Goal: Information Seeking & Learning: Check status

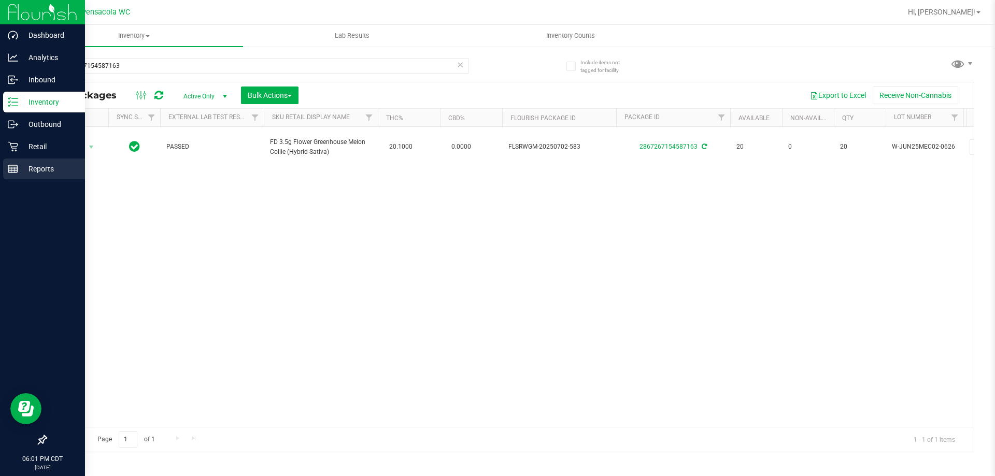
click at [21, 164] on p "Reports" at bounding box center [49, 169] width 62 height 12
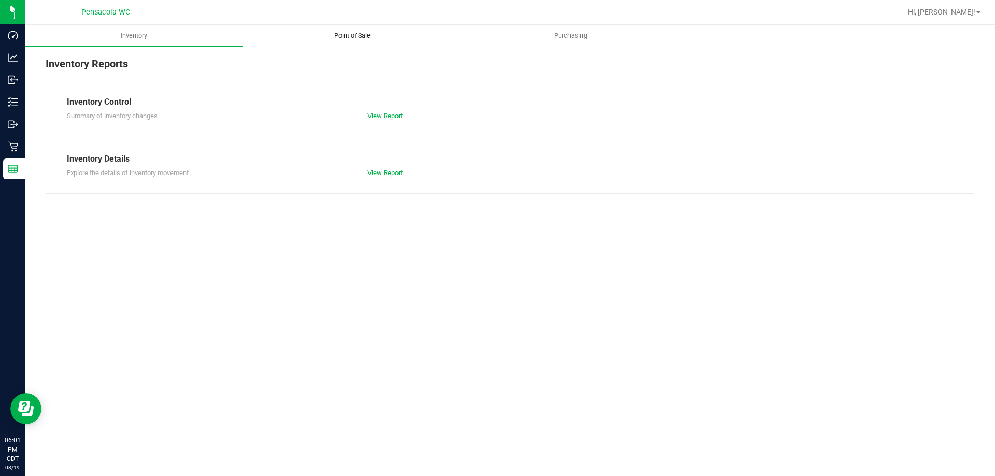
click at [360, 32] on span "Point of Sale" at bounding box center [352, 35] width 64 height 9
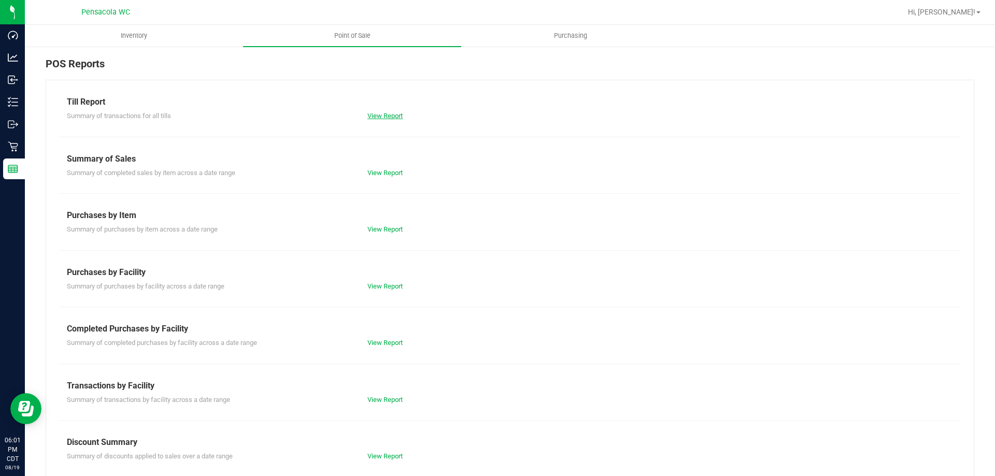
click at [396, 115] on link "View Report" at bounding box center [384, 116] width 35 height 8
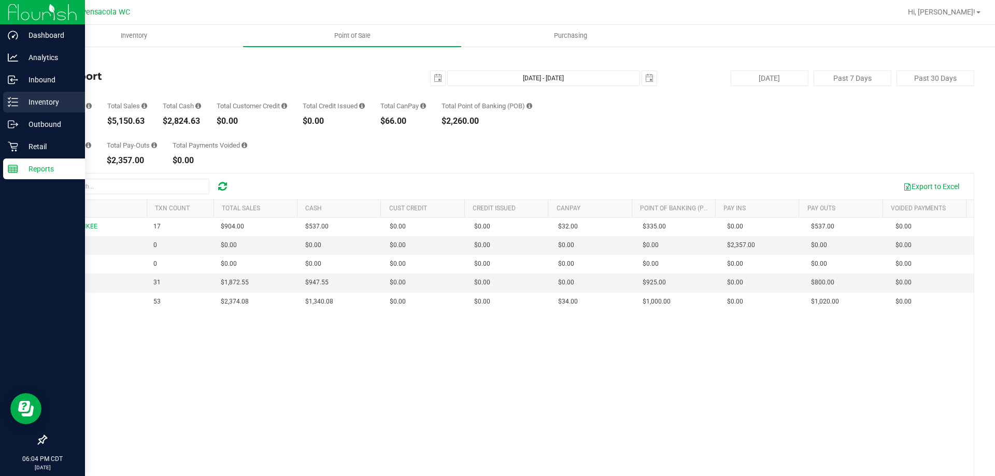
click at [15, 102] on line at bounding box center [15, 102] width 6 height 0
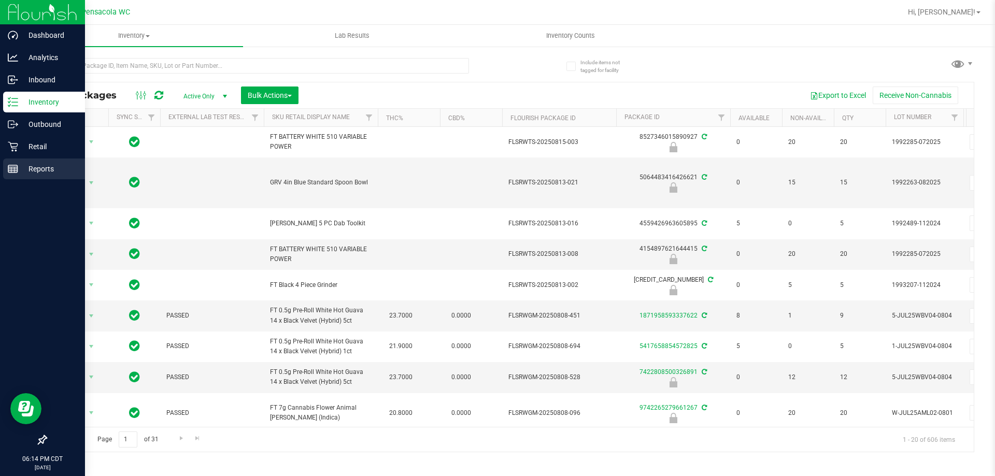
click at [11, 170] on line at bounding box center [11, 169] width 0 height 5
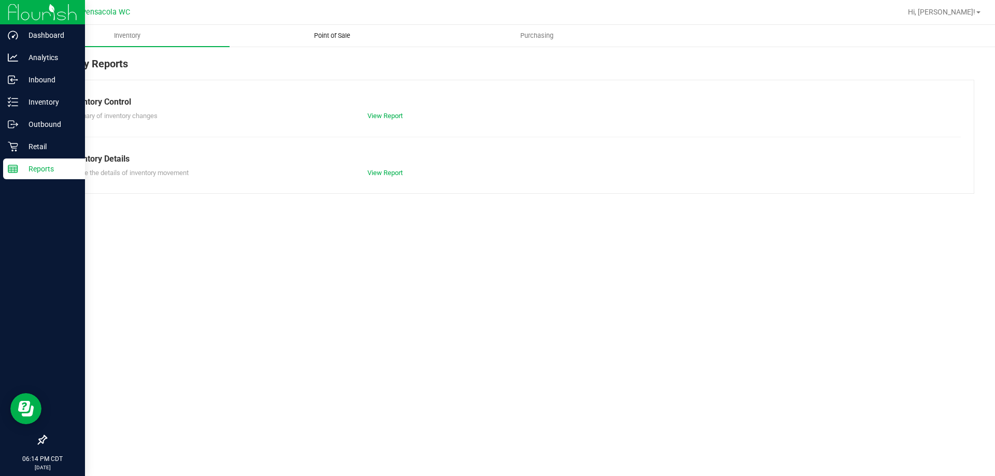
click at [337, 34] on span "Point of Sale" at bounding box center [332, 35] width 64 height 9
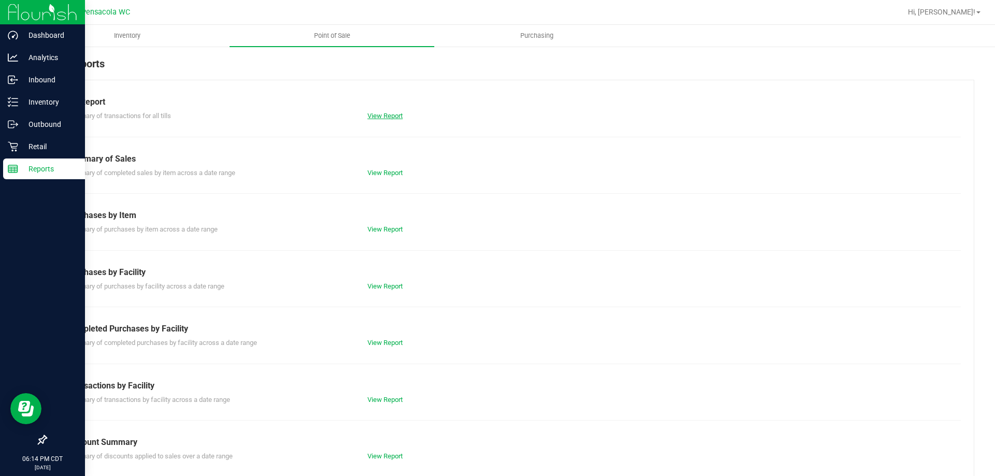
click at [379, 116] on link "View Report" at bounding box center [384, 116] width 35 height 8
